Goal: Task Accomplishment & Management: Manage account settings

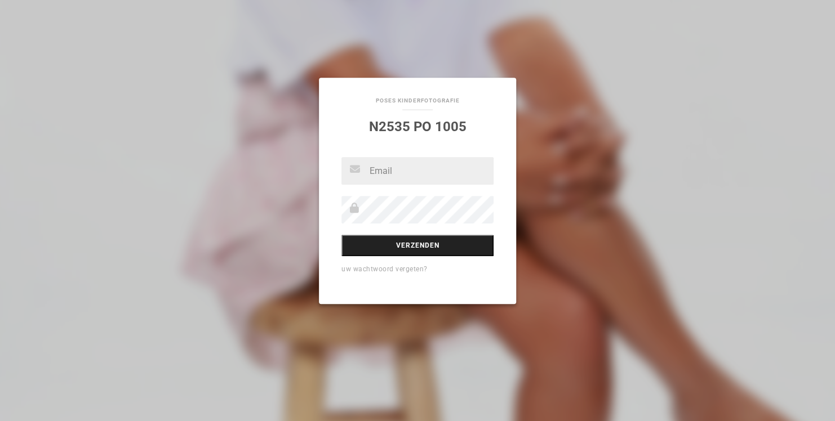
type input "[EMAIL_ADDRESS][DOMAIN_NAME]"
click at [409, 246] on input "Verzenden" at bounding box center [417, 245] width 152 height 21
type input "[EMAIL_ADDRESS][DOMAIN_NAME]"
click at [420, 248] on input "Verzenden" at bounding box center [417, 245] width 152 height 21
type input "[EMAIL_ADDRESS][DOMAIN_NAME]"
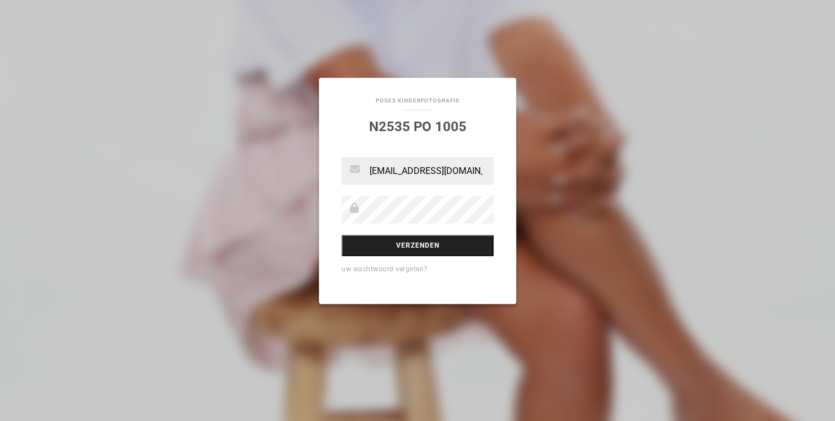
click at [402, 245] on input "Verzenden" at bounding box center [417, 245] width 152 height 21
